Goal: Task Accomplishment & Management: Manage account settings

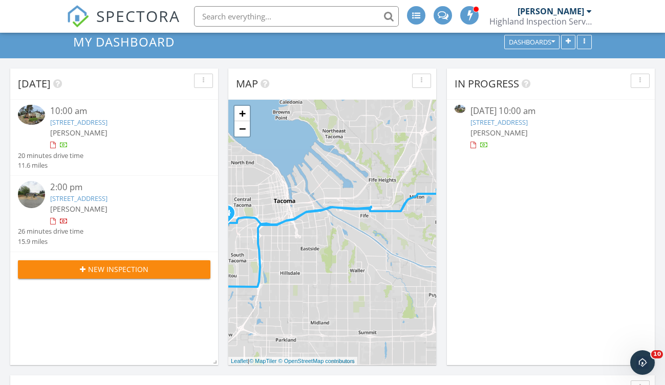
scroll to position [38, 0]
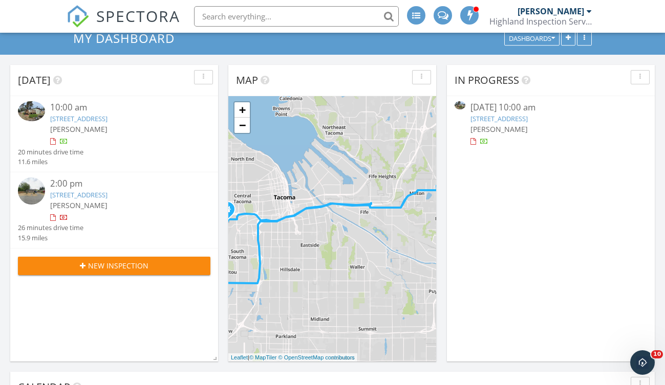
click at [107, 118] on link "[STREET_ADDRESS]" at bounding box center [78, 118] width 57 height 9
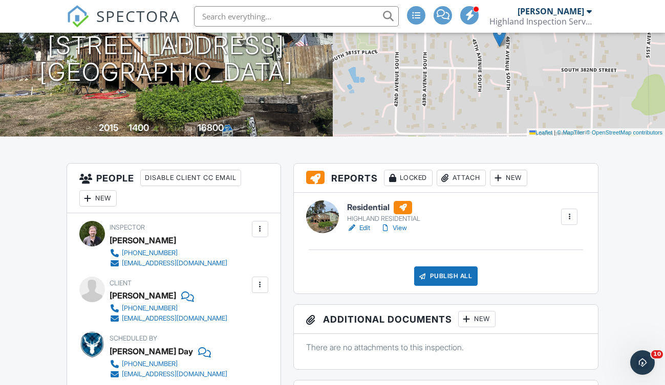
scroll to position [172, 0]
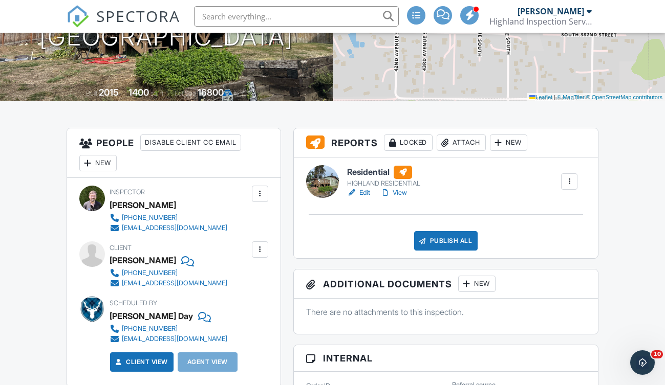
click at [362, 195] on link "Edit" at bounding box center [358, 193] width 23 height 10
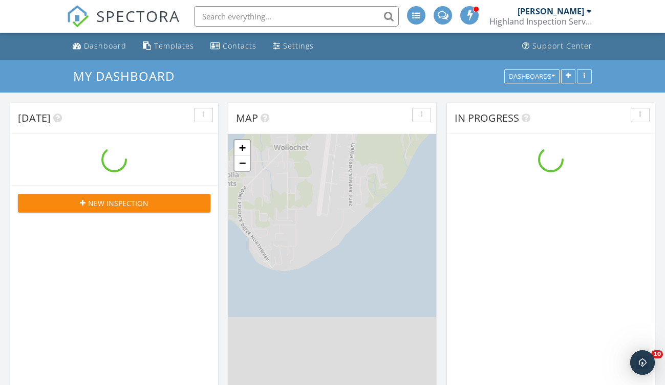
scroll to position [948, 681]
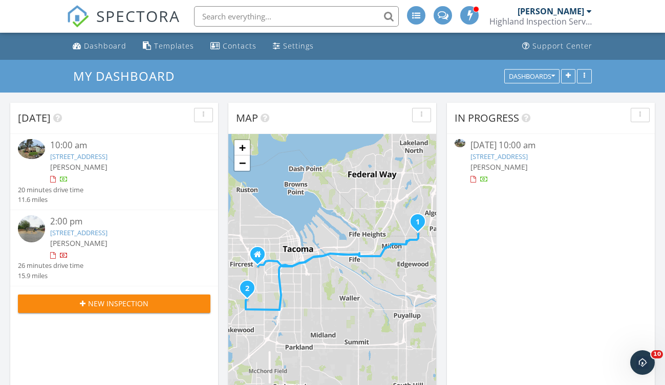
click at [528, 157] on link "[STREET_ADDRESS]" at bounding box center [498, 156] width 57 height 9
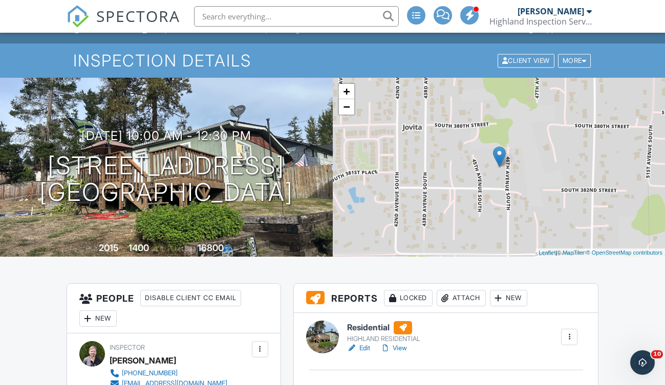
scroll to position [18, 0]
